Goal: Information Seeking & Learning: Get advice/opinions

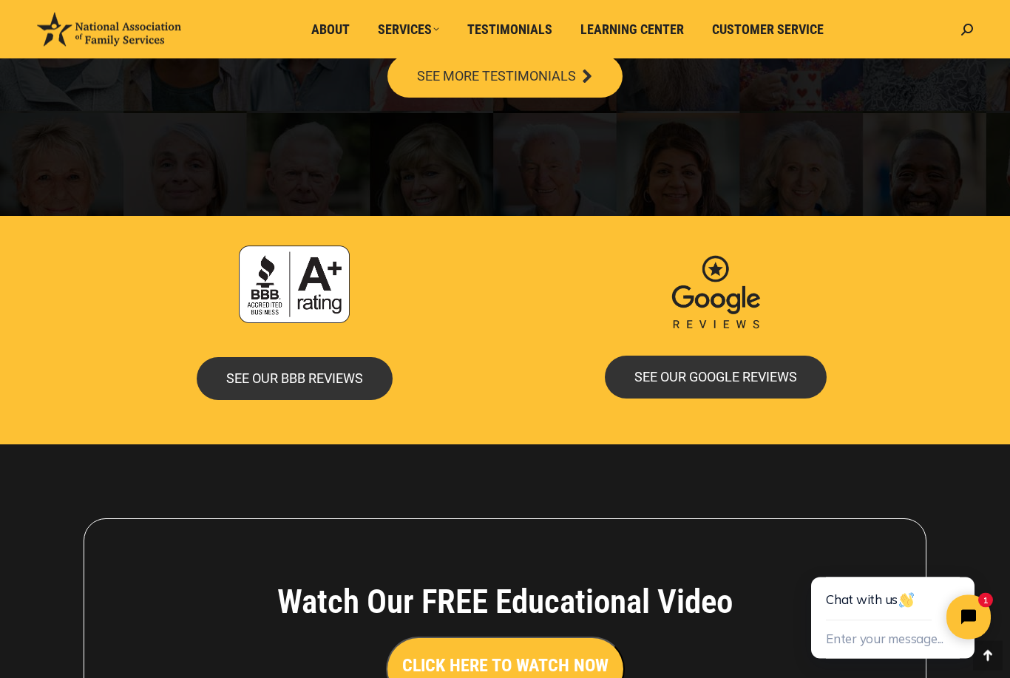
scroll to position [2907, 0]
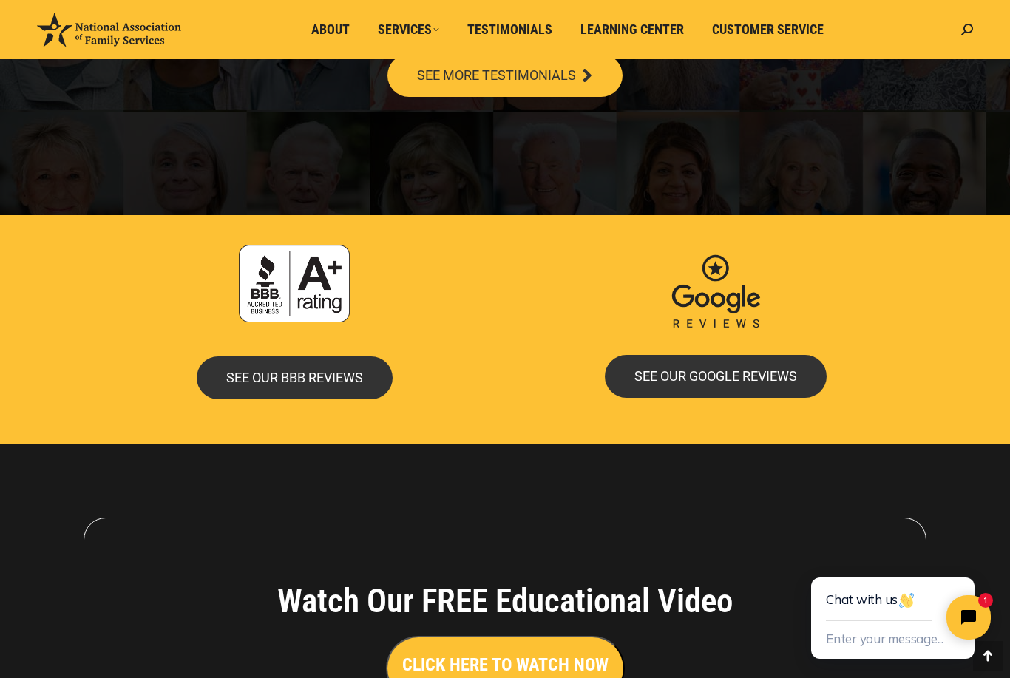
click at [352, 660] on div "CLICK HERE TO WATCH NOW" at bounding box center [505, 668] width 620 height 65
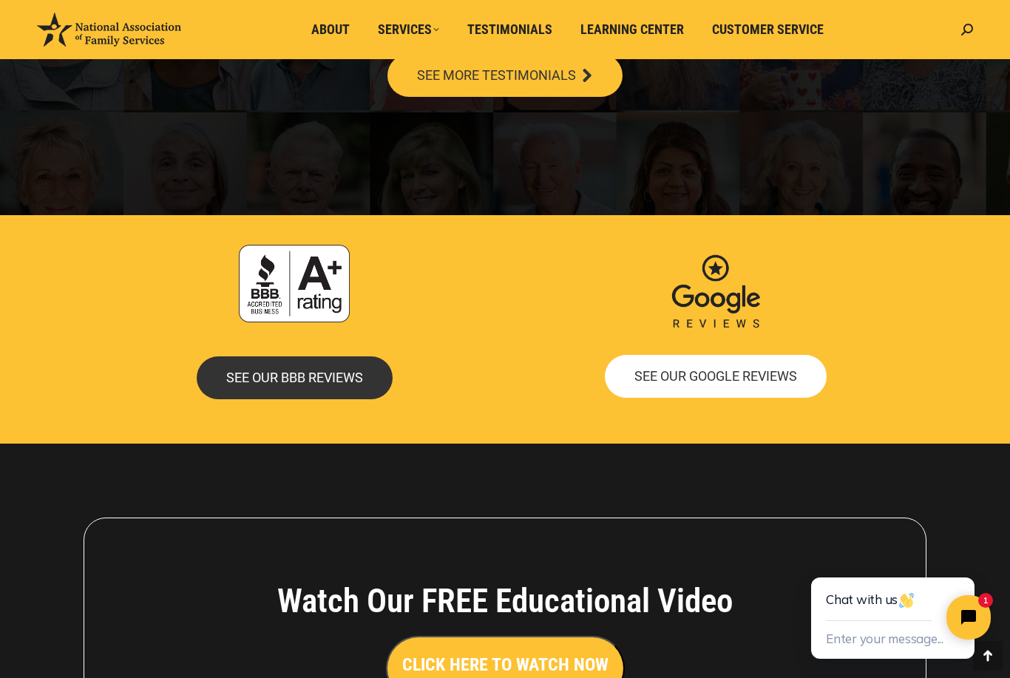
click at [751, 370] on span "SEE OUR GOOGLE REVIEWS" at bounding box center [715, 376] width 163 height 13
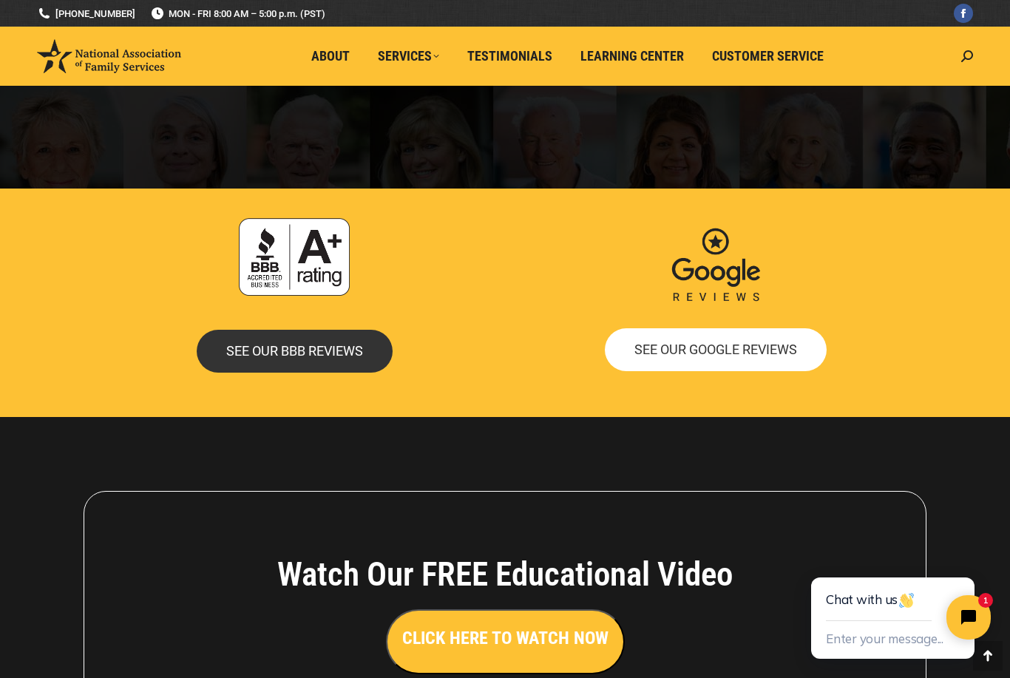
scroll to position [3114, 0]
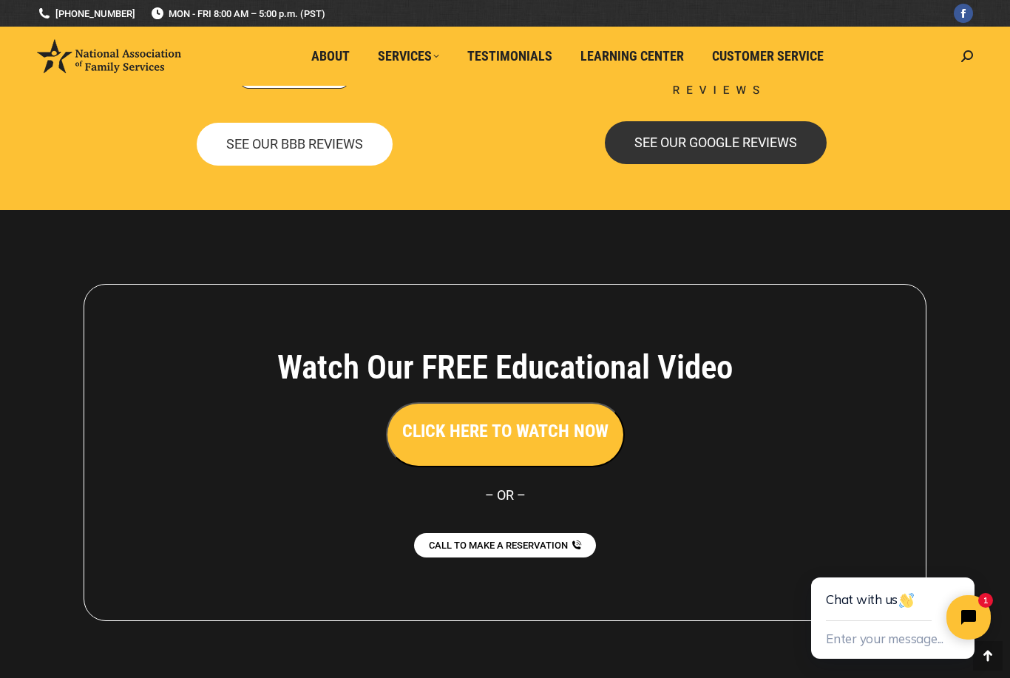
click at [274, 138] on span "SEE OUR BBB REVIEWS" at bounding box center [294, 144] width 137 height 13
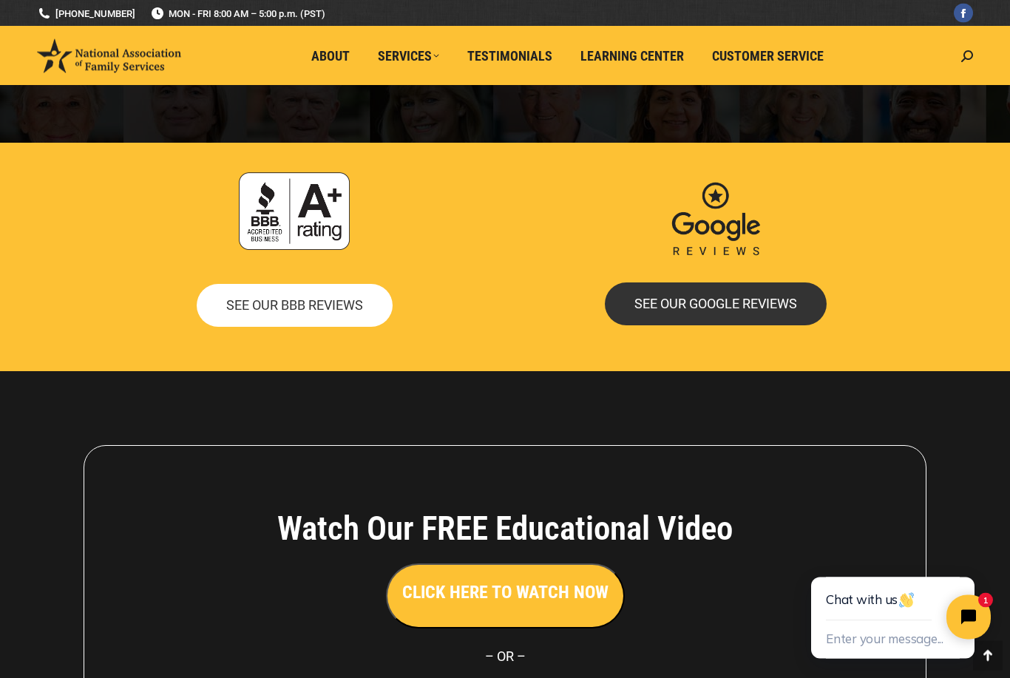
scroll to position [2909, 0]
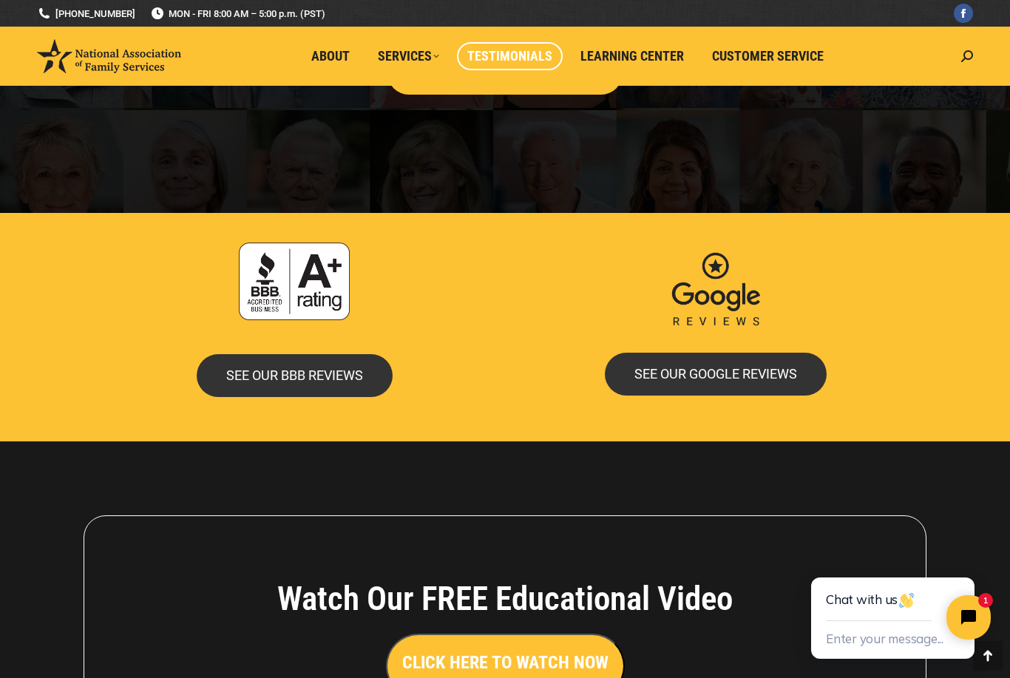
click at [515, 58] on span "Testimonials" at bounding box center [509, 56] width 85 height 16
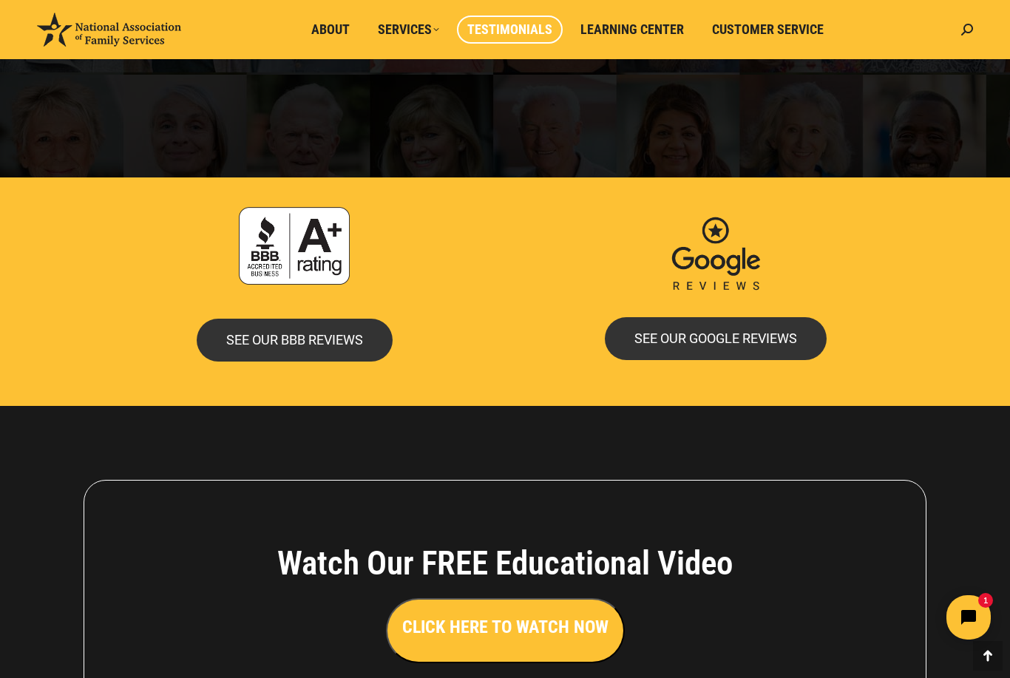
scroll to position [2944, 0]
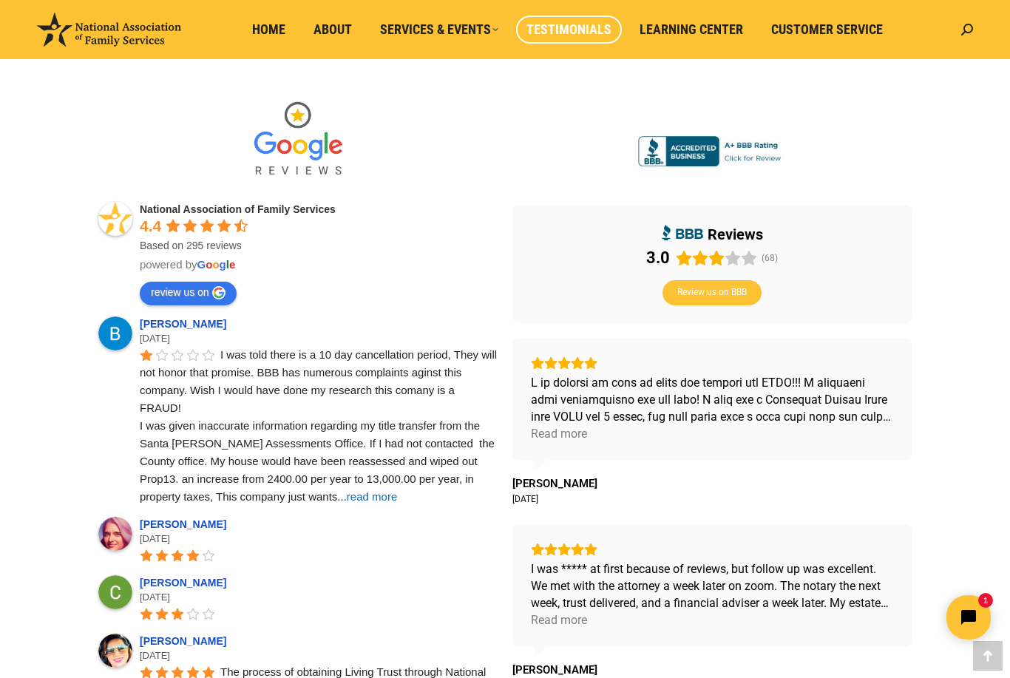
scroll to position [397, 0]
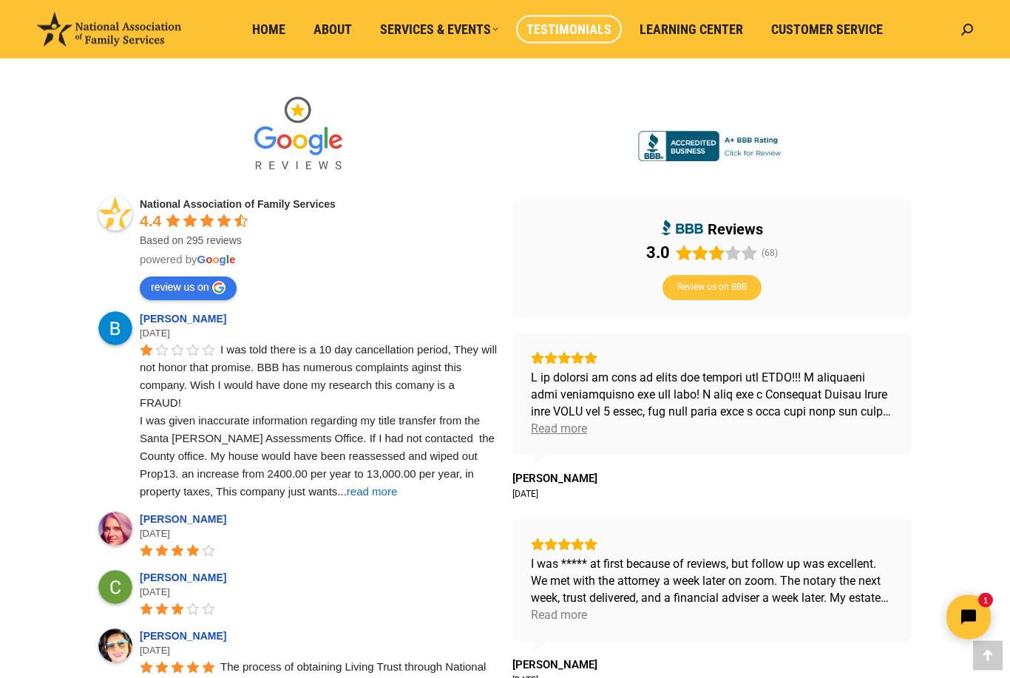
click at [552, 421] on div "Read more" at bounding box center [559, 429] width 56 height 17
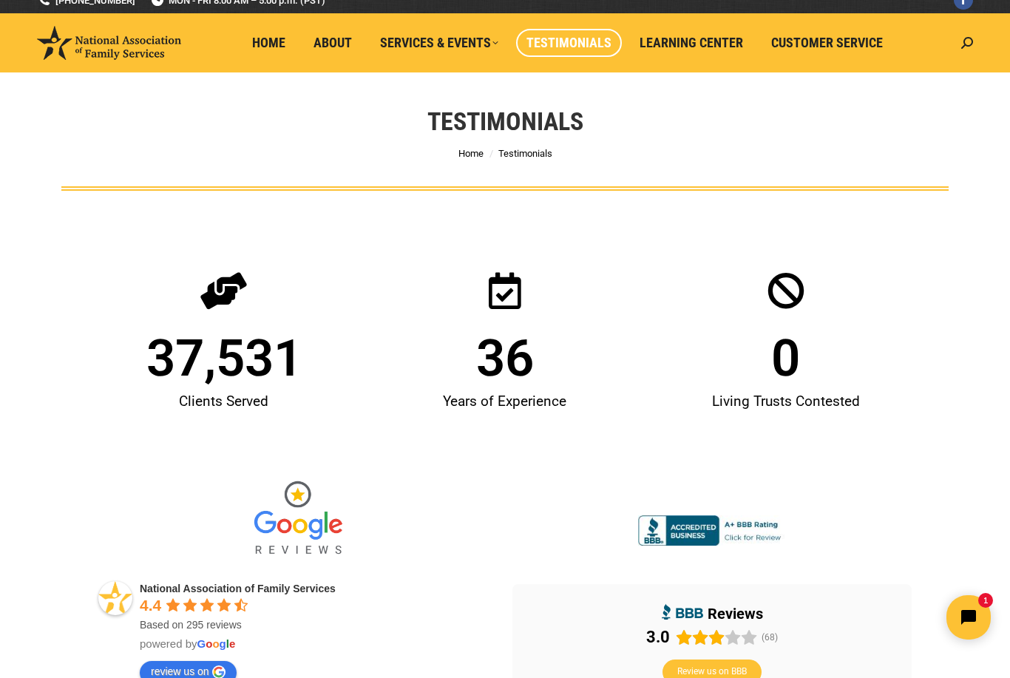
scroll to position [0, 0]
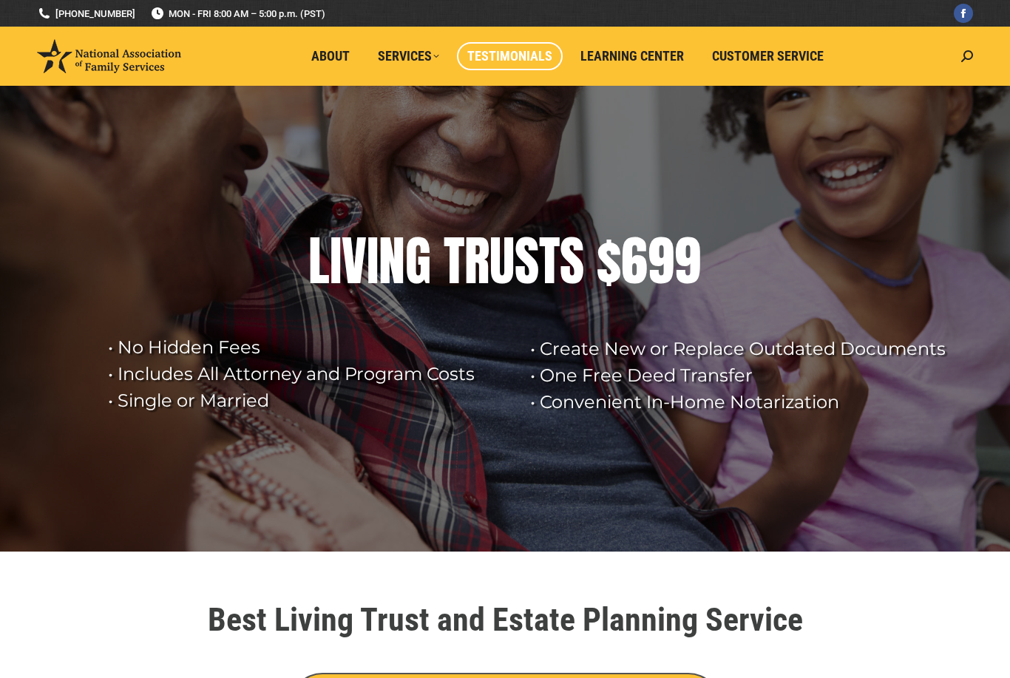
click at [492, 52] on span "Testimonials" at bounding box center [509, 56] width 85 height 16
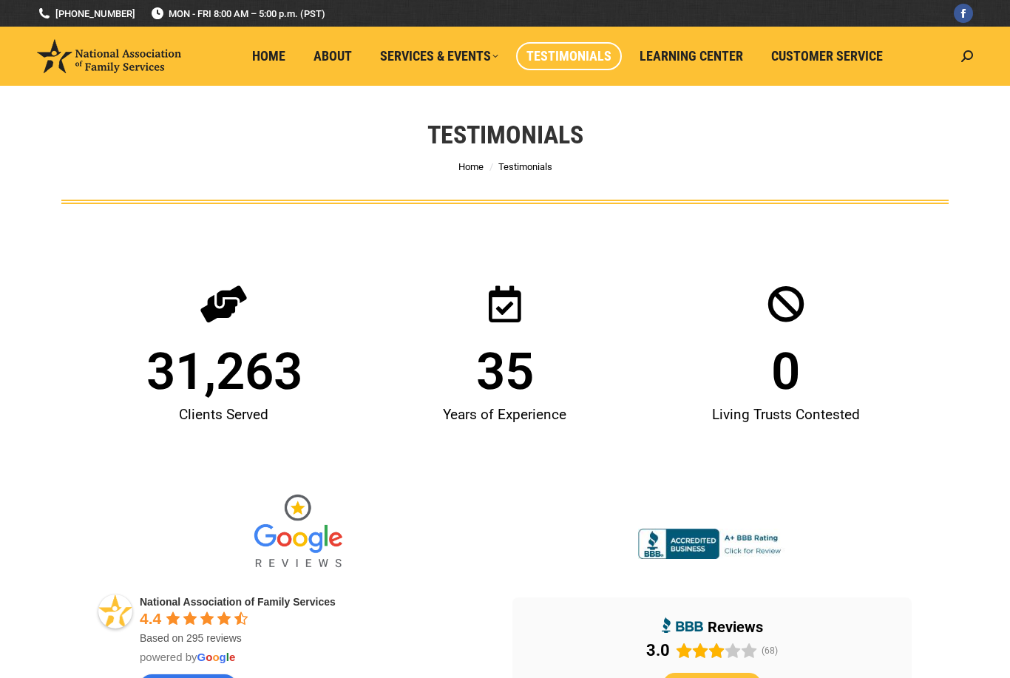
click at [686, 547] on img at bounding box center [712, 544] width 148 height 31
click at [290, 543] on img at bounding box center [298, 532] width 111 height 96
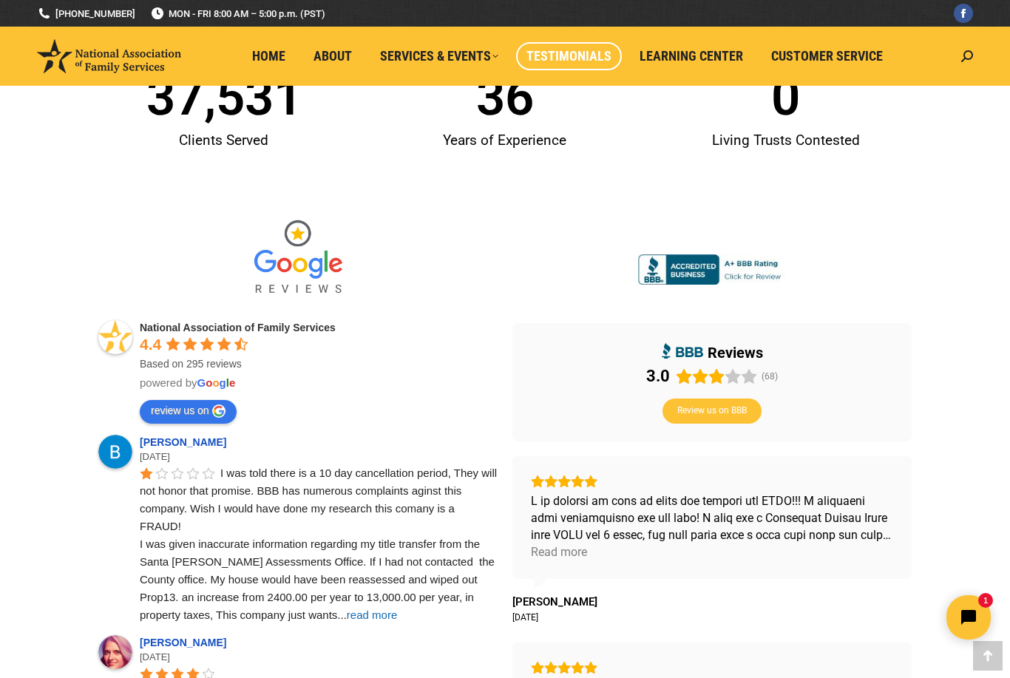
scroll to position [274, 0]
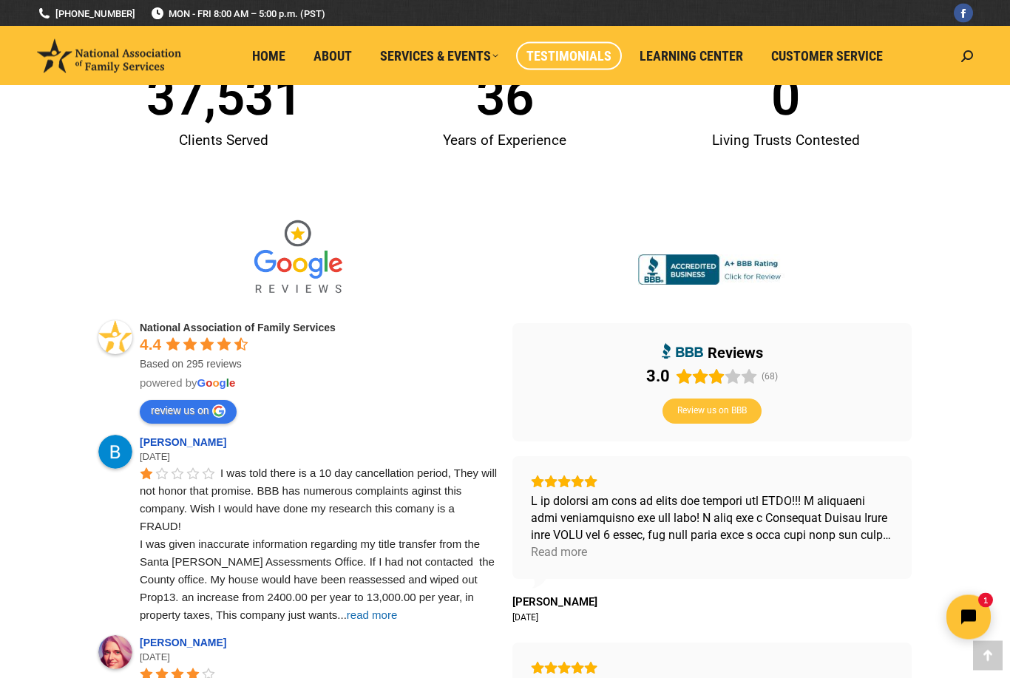
click at [282, 271] on img at bounding box center [298, 259] width 111 height 96
